Goal: Information Seeking & Learning: Learn about a topic

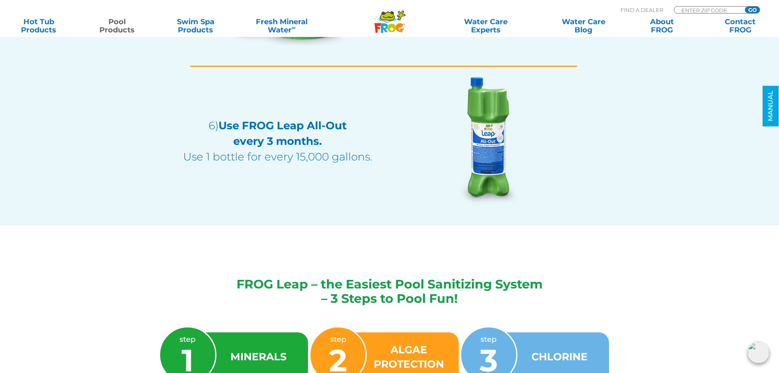
scroll to position [1561, 0]
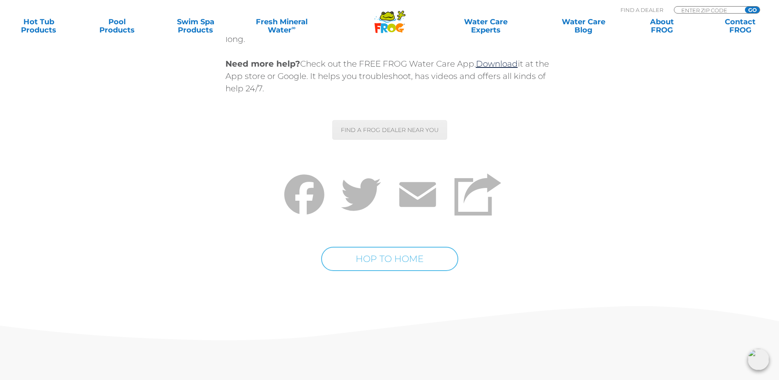
scroll to position [4972, 0]
